Goal: Information Seeking & Learning: Find contact information

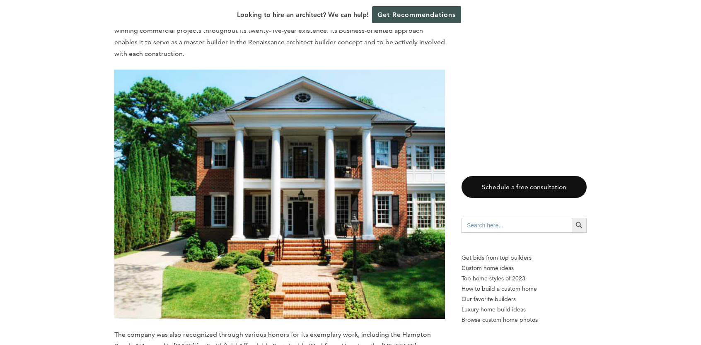
scroll to position [1118, 0]
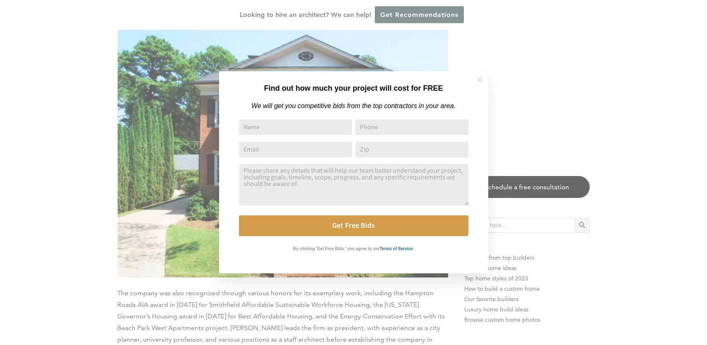
click at [479, 82] on icon at bounding box center [479, 79] width 9 height 9
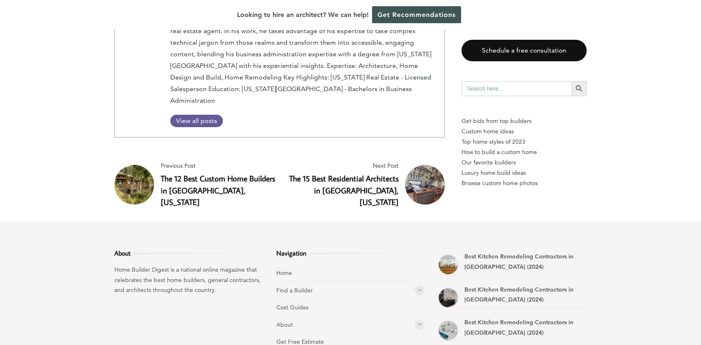
scroll to position [2650, 0]
click at [420, 287] on icon at bounding box center [419, 290] width 5 height 6
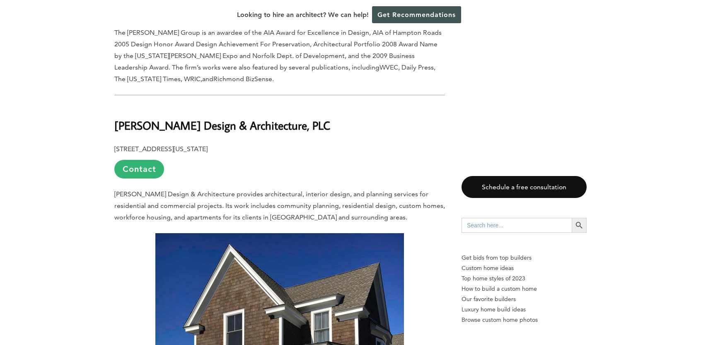
scroll to position [1781, 0]
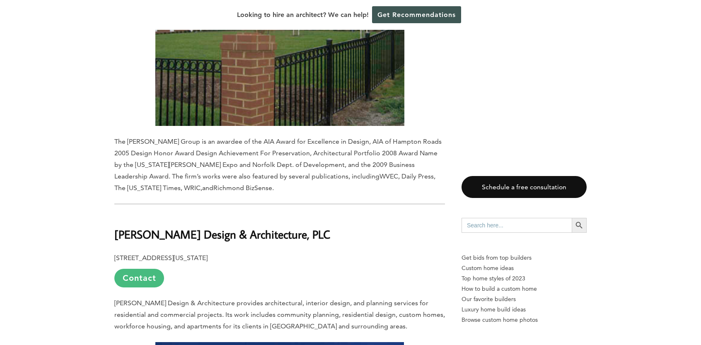
click at [145, 269] on link "Contact" at bounding box center [139, 278] width 50 height 19
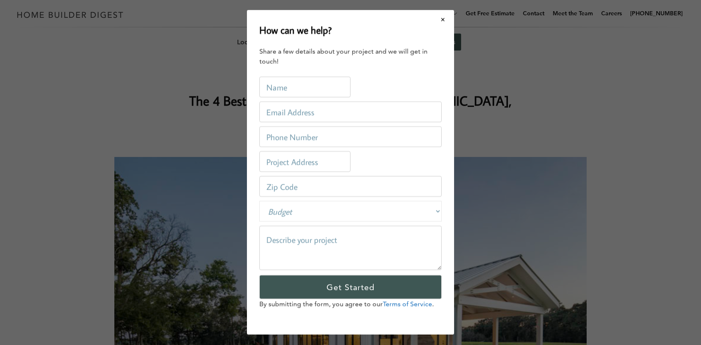
scroll to position [0, 0]
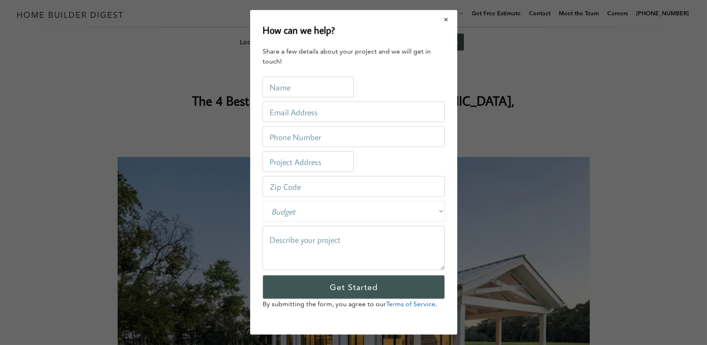
click at [442, 20] on button "Close modal" at bounding box center [446, 19] width 22 height 17
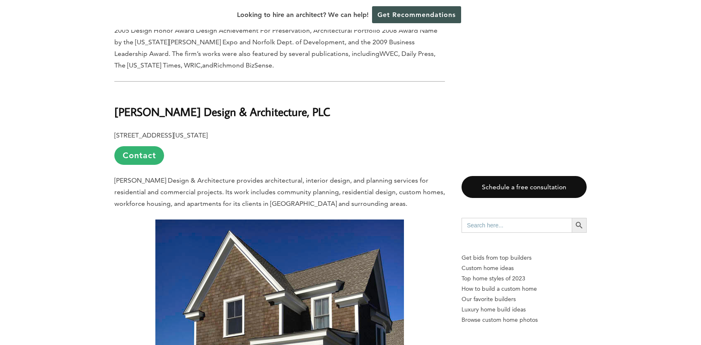
scroll to position [1905, 0]
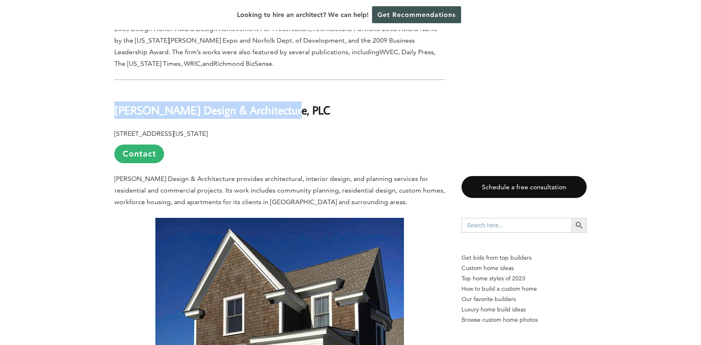
drag, startPoint x: 116, startPoint y: 68, endPoint x: 275, endPoint y: 67, distance: 159.9
click at [287, 90] on h2 "Wermers Design & Architecture, PLC" at bounding box center [279, 104] width 330 height 29
copy b "Wermers Design & Architecture, PLC"
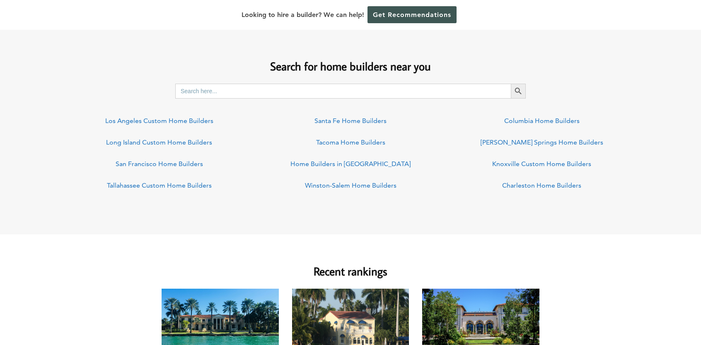
scroll to position [621, 0]
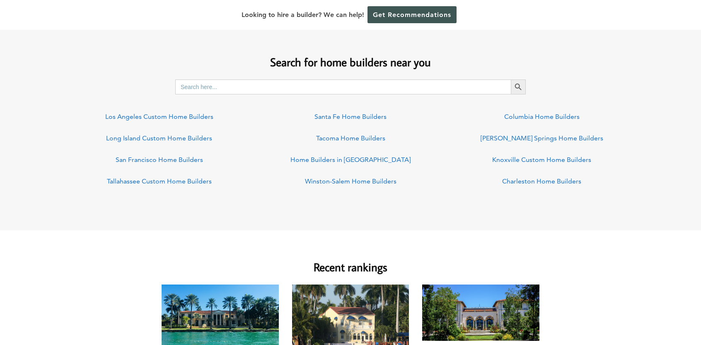
click at [356, 91] on input "Search for:" at bounding box center [342, 87] width 335 height 15
click at [356, 90] on input "Search for:" at bounding box center [342, 87] width 335 height 15
type input "virginia Beach"
click at [511, 80] on button "Search Button" at bounding box center [518, 87] width 15 height 15
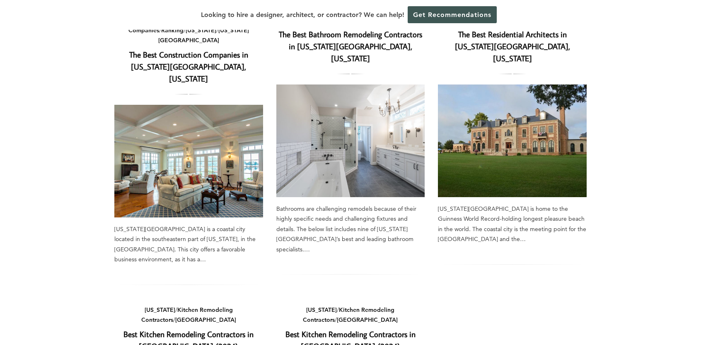
scroll to position [373, 0]
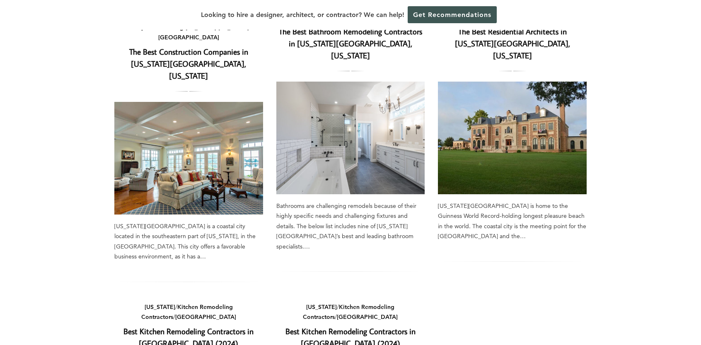
click at [492, 126] on img at bounding box center [512, 138] width 149 height 113
